Goal: Task Accomplishment & Management: Use online tool/utility

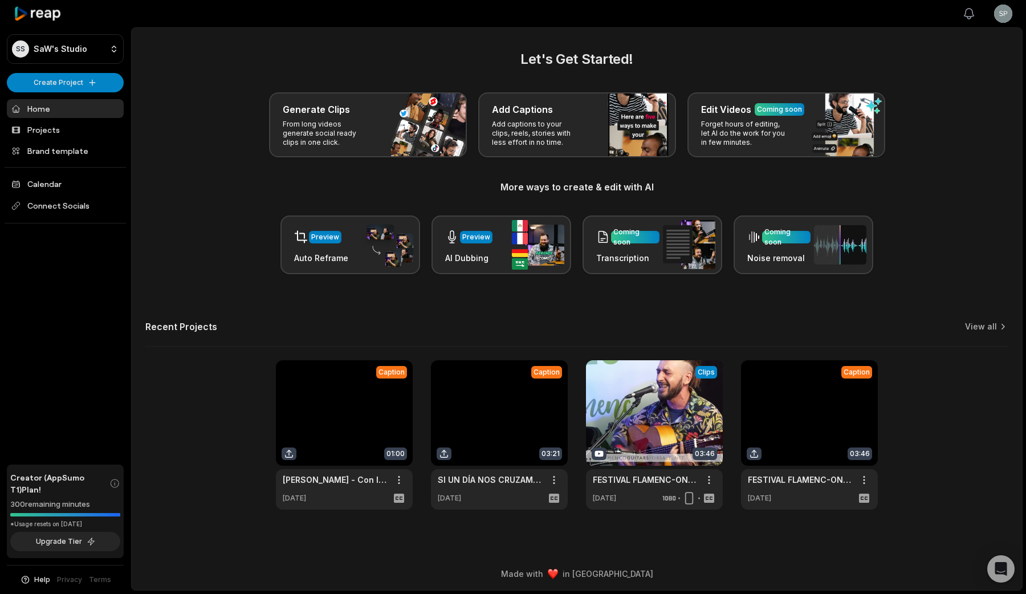
click at [966, 9] on icon "button" at bounding box center [969, 14] width 14 height 14
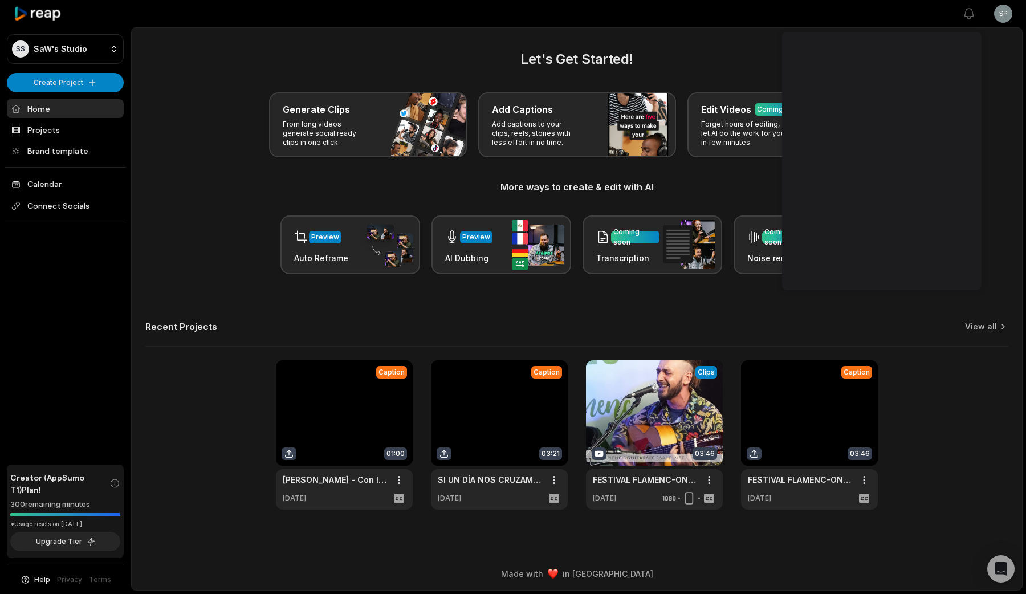
click at [1016, 107] on div "Let's Get Started! Generate Clips From long videos generate social ready clips …" at bounding box center [577, 279] width 890 height 460
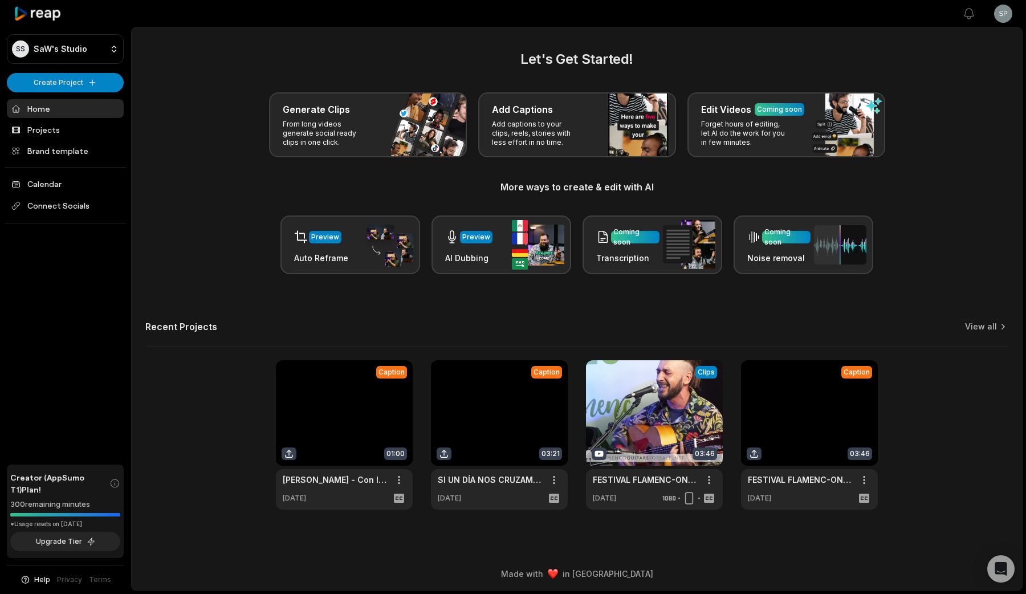
click at [25, 578] on icon "button" at bounding box center [25, 579] width 11 height 10
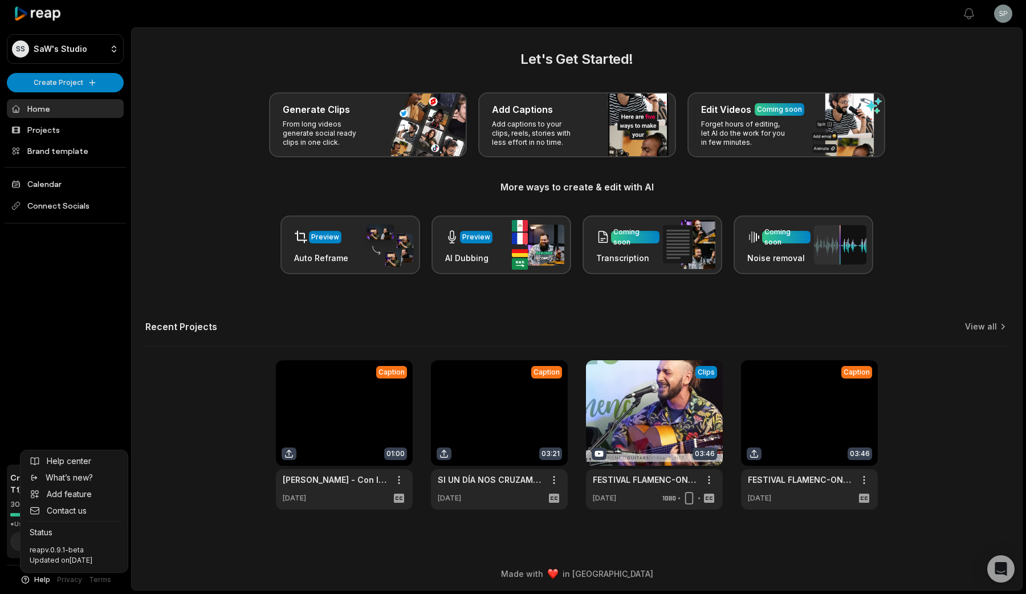
click at [166, 543] on div "SS SaW's Studio Create Project Home Projects Brand template Calendar Connect So…" at bounding box center [513, 297] width 1026 height 594
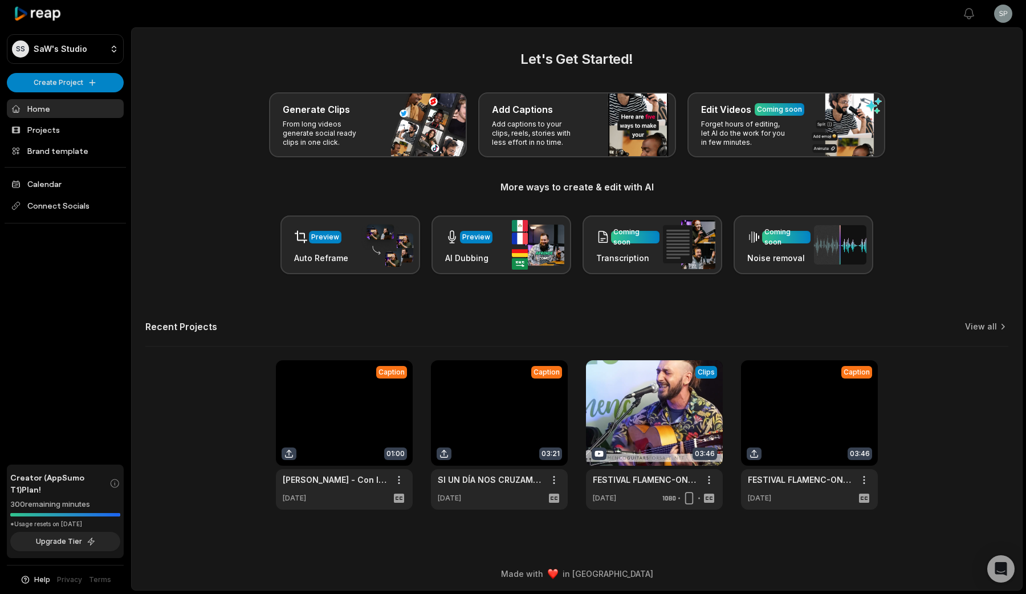
click at [23, 579] on icon "button" at bounding box center [25, 579] width 8 height 8
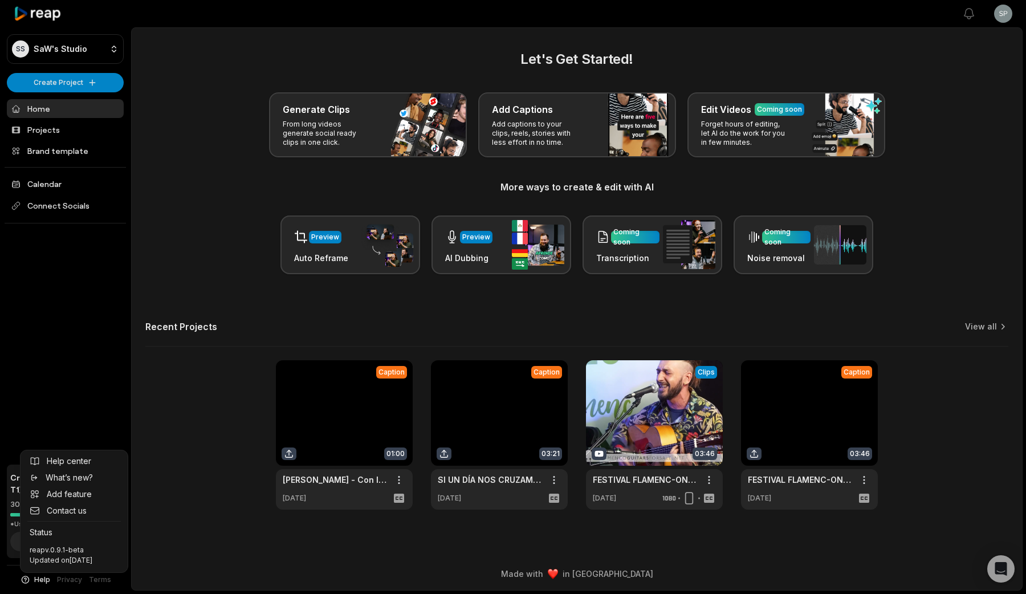
drag, startPoint x: 32, startPoint y: 540, endPoint x: 50, endPoint y: 552, distance: 21.3
click at [50, 552] on div "reap v.0.9.1-beta Updated on October 13, 2025" at bounding box center [74, 555] width 98 height 30
drag, startPoint x: 30, startPoint y: 538, endPoint x: 51, endPoint y: 561, distance: 31.0
click at [51, 561] on div "reap v.0.9.1-beta Updated on October 13, 2025" at bounding box center [74, 555] width 98 height 30
click at [51, 561] on div "Updated on October 13, 2025" at bounding box center [74, 560] width 89 height 10
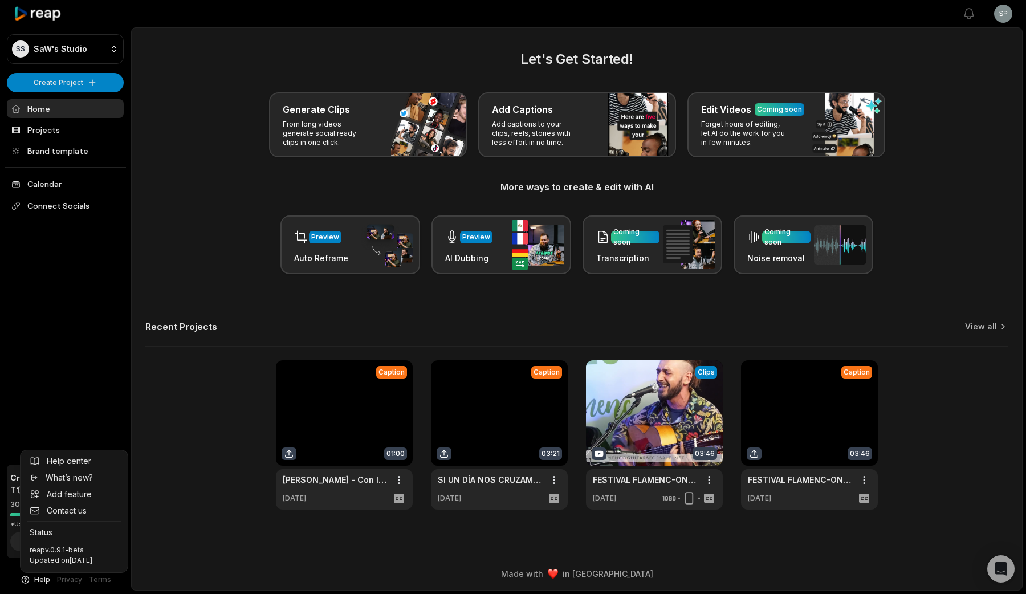
drag, startPoint x: 51, startPoint y: 561, endPoint x: 30, endPoint y: 538, distance: 31.5
click at [30, 540] on div "reap v.0.9.1-beta Updated on October 13, 2025" at bounding box center [74, 555] width 98 height 30
click at [169, 448] on div "SS SaW's Studio Create Project Home Projects Brand template Calendar Connect So…" at bounding box center [513, 297] width 1026 height 594
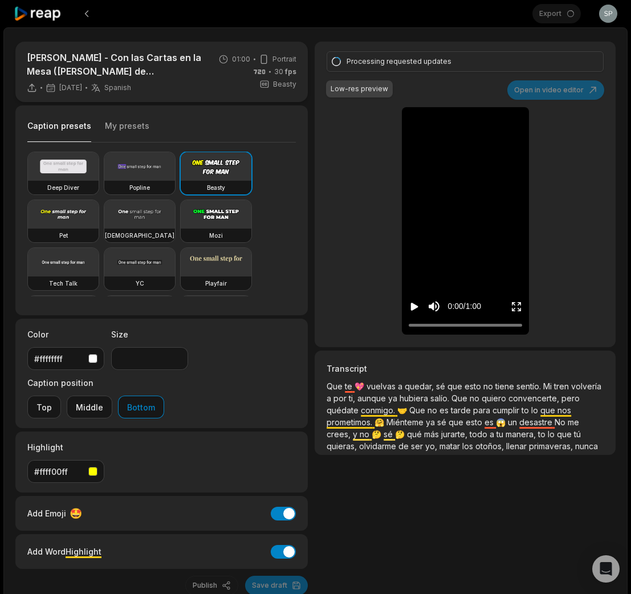
type input "**"
click at [453, 134] on video at bounding box center [465, 120] width 54 height 27
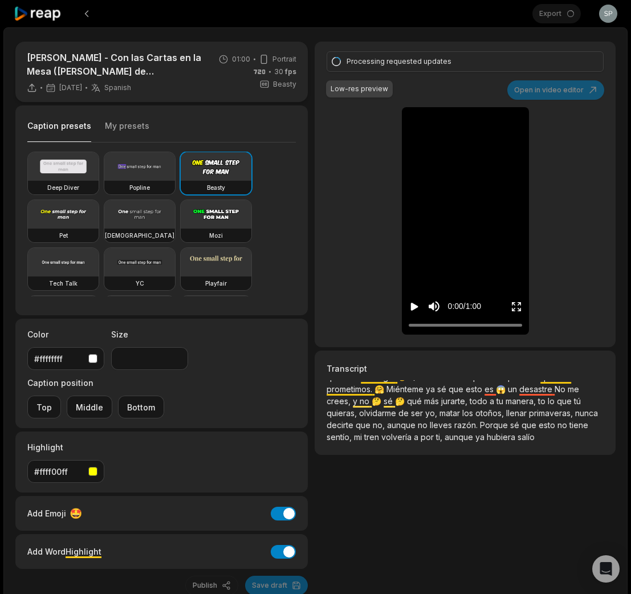
type input "**"
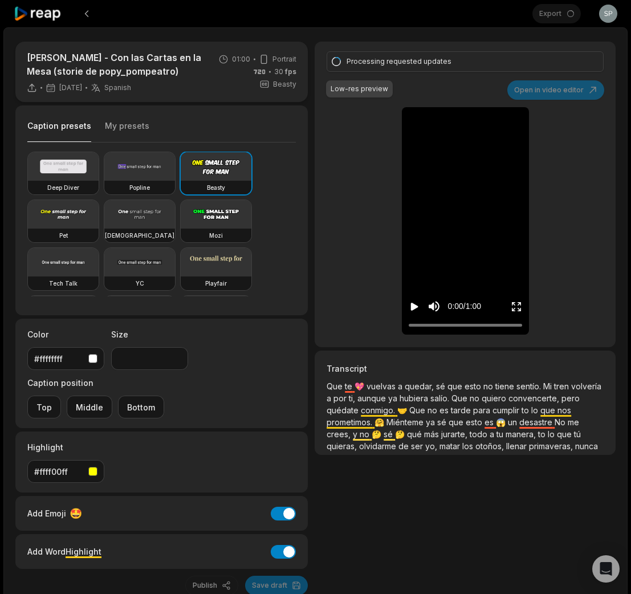
click at [331, 207] on div "Processing requested updates Low-res preview Open in video editor 💖 Que Que te …" at bounding box center [464, 194] width 301 height 305
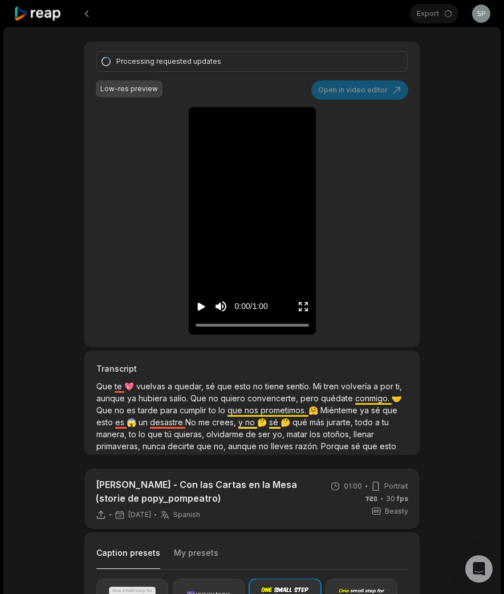
click at [47, 16] on icon at bounding box center [38, 13] width 48 height 15
click at [54, 16] on icon at bounding box center [38, 13] width 48 height 15
type input "**"
click at [43, 17] on icon at bounding box center [38, 13] width 48 height 15
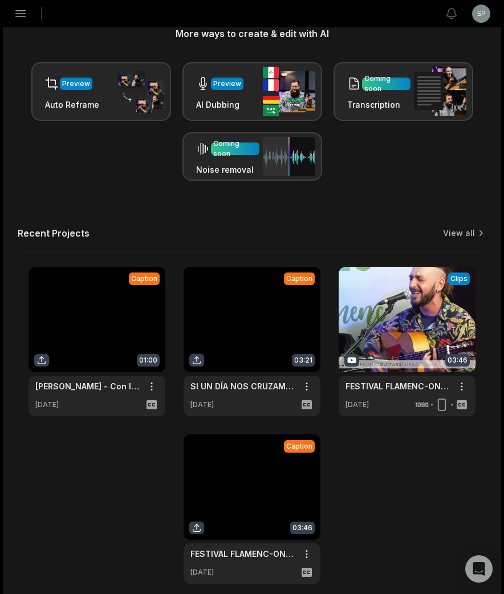
scroll to position [231, 0]
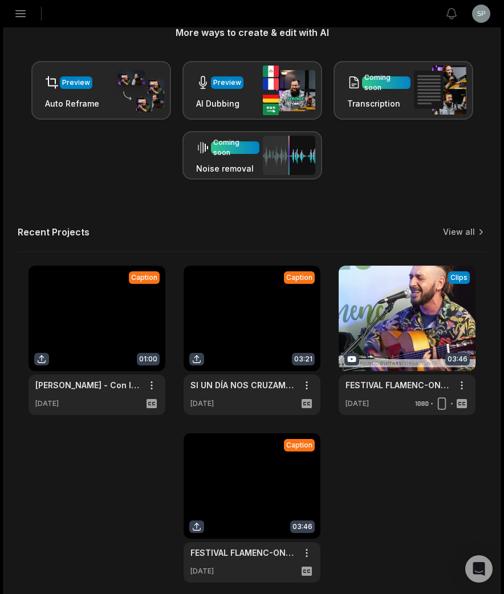
click at [268, 340] on link at bounding box center [251, 339] width 137 height 149
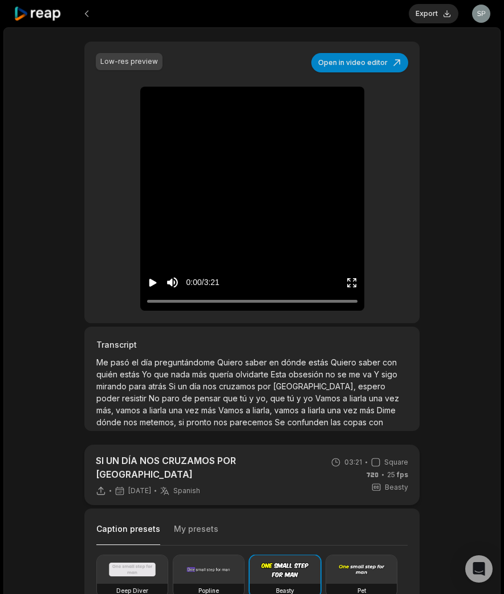
click at [365, 157] on div "Low-res preview Open in video editor Me Me pasó pasó el el día día preguntándom…" at bounding box center [251, 182] width 335 height 281
click at [311, 181] on video at bounding box center [252, 143] width 224 height 112
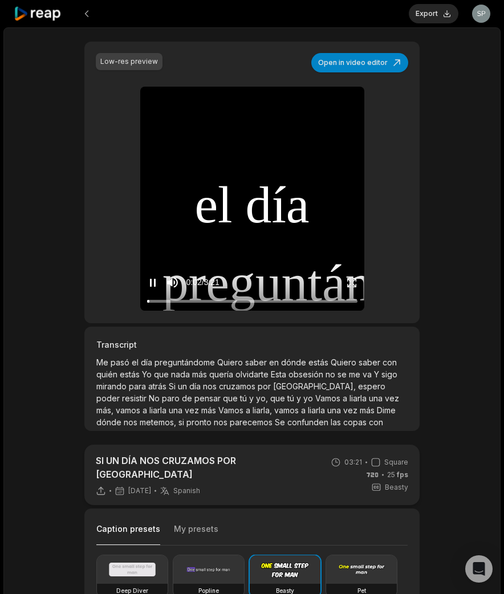
click at [309, 181] on span "día" at bounding box center [278, 204] width 64 height 79
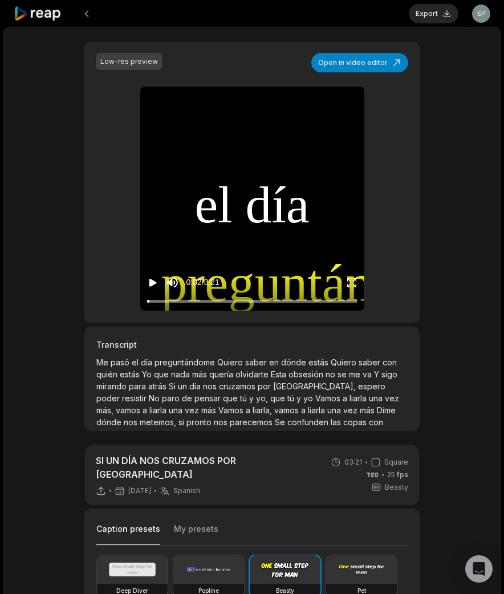
click at [296, 201] on span "día" at bounding box center [278, 204] width 64 height 79
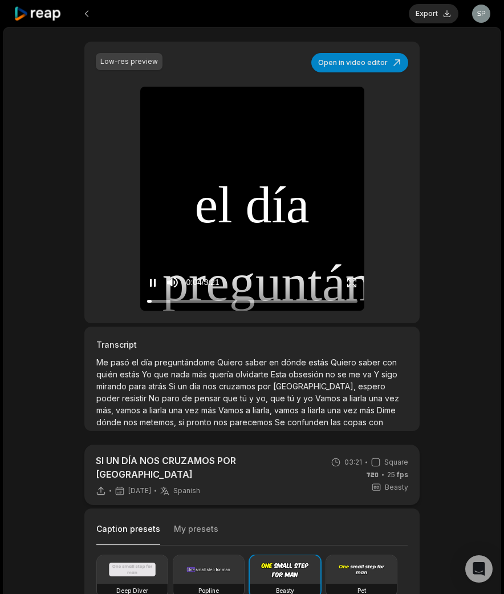
click at [309, 189] on span "día" at bounding box center [278, 204] width 64 height 79
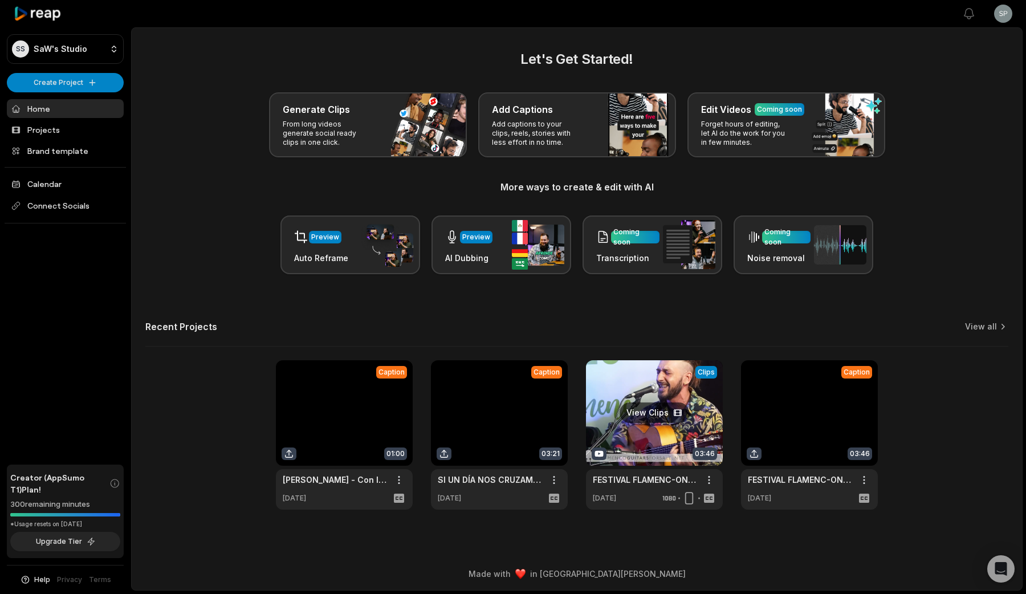
click at [657, 440] on link at bounding box center [654, 434] width 137 height 149
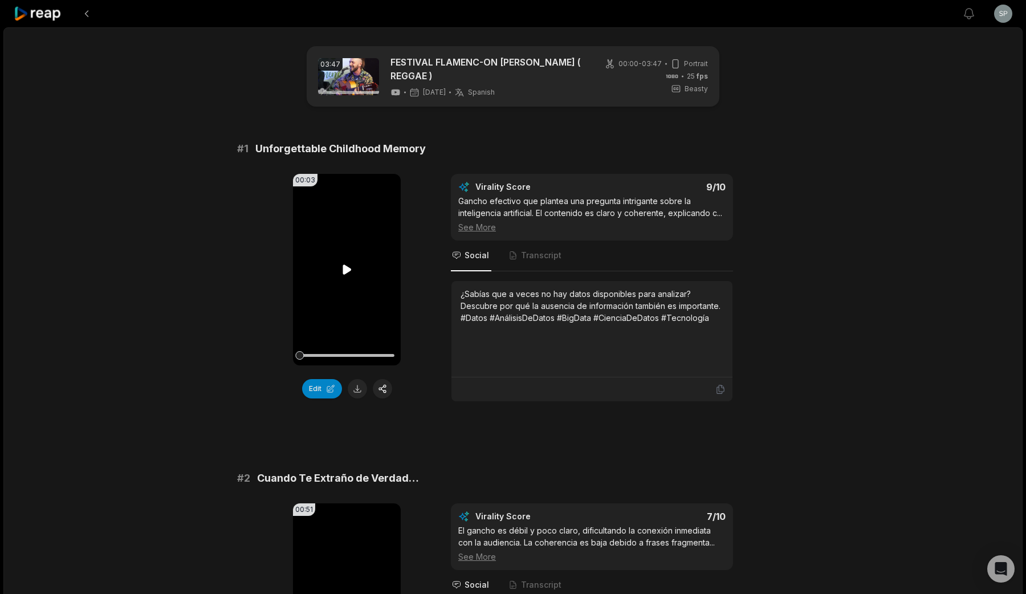
click at [351, 258] on video "Your browser does not support mp4 format." at bounding box center [347, 269] width 108 height 191
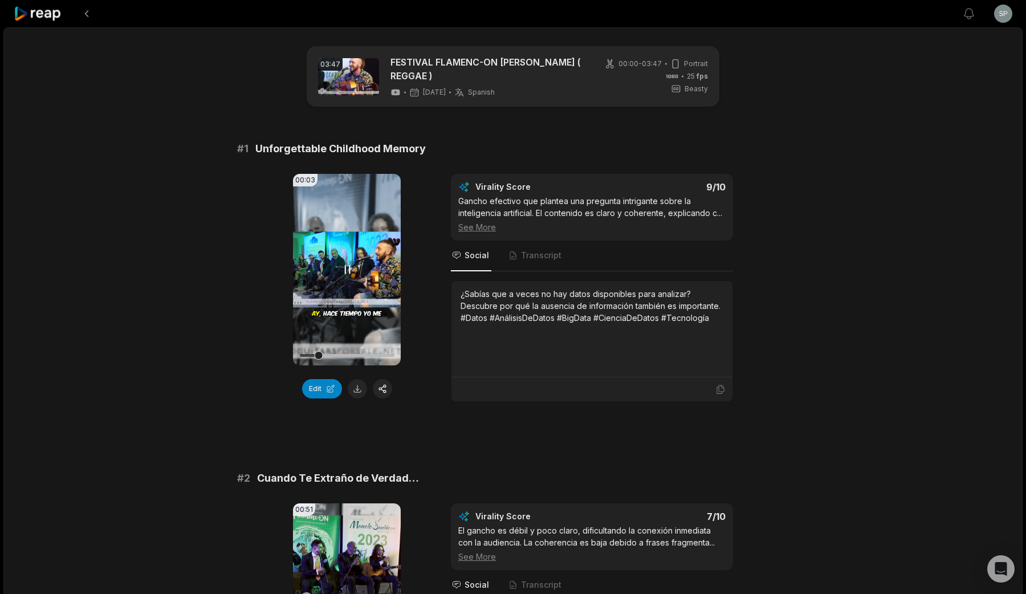
click at [346, 289] on video "Your browser does not support mp4 format." at bounding box center [347, 269] width 108 height 191
click at [388, 257] on video "Your browser does not support mp4 format." at bounding box center [347, 269] width 108 height 191
click at [1000, 17] on html "View notifications Open user menu 03:47 FESTIVAL FLAMENC-ON JOSE EL CIEGO ( REG…" at bounding box center [513, 297] width 1026 height 594
click at [931, 92] on span "Sign Out" at bounding box center [945, 94] width 32 height 12
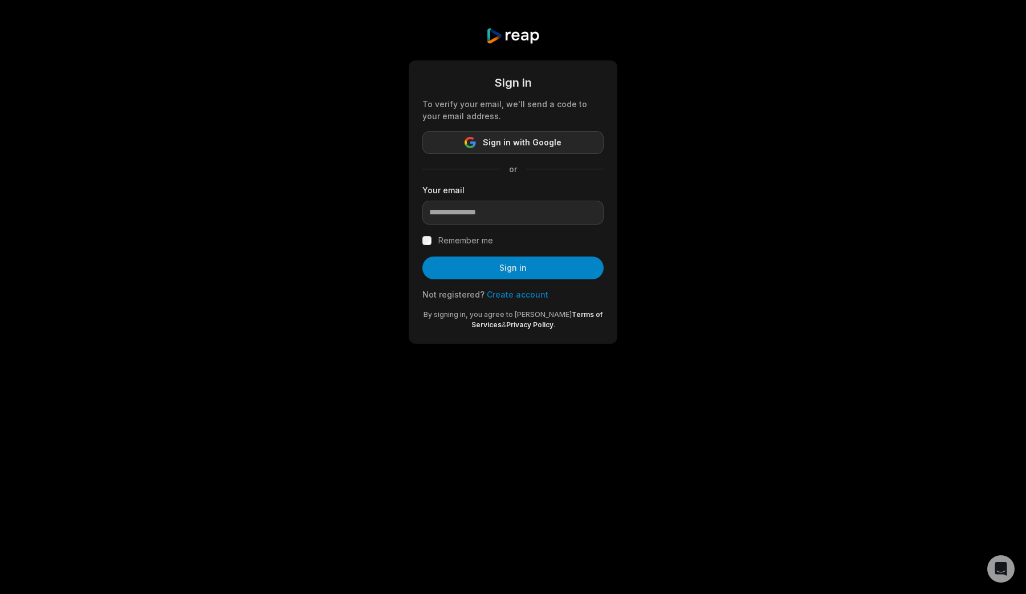
click at [541, 148] on span "Sign in with Google" at bounding box center [522, 143] width 79 height 14
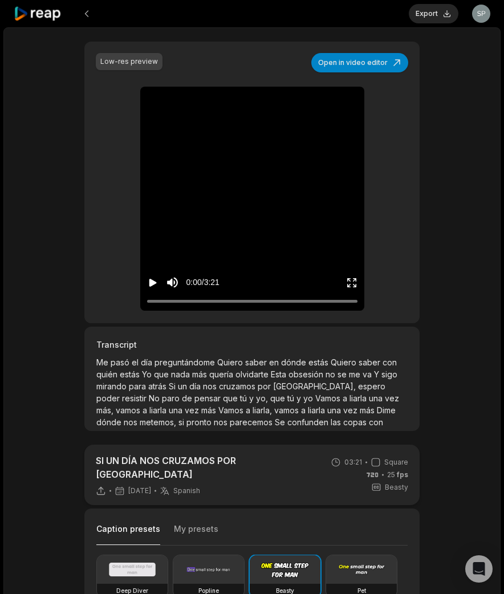
click at [45, 14] on icon at bounding box center [38, 13] width 48 height 15
